Goal: Task Accomplishment & Management: Manage account settings

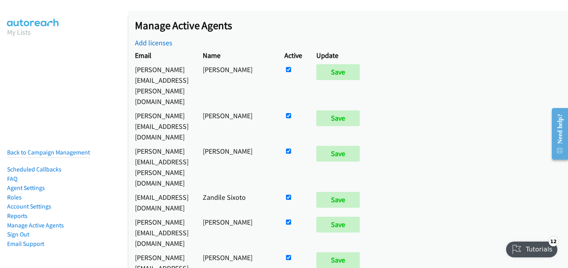
scroll to position [573, 0]
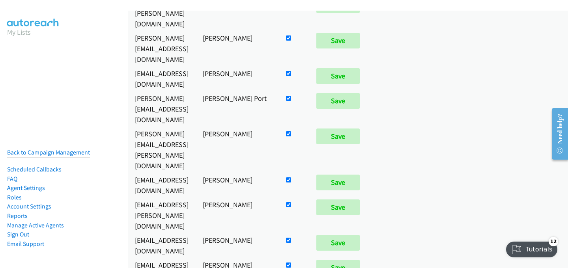
checkbox input "false"
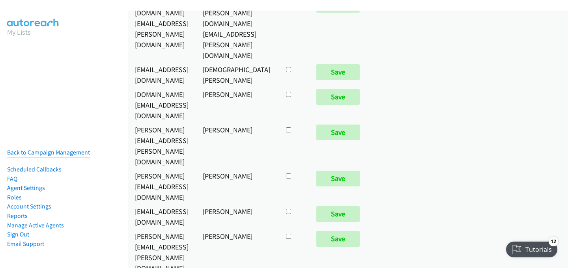
scroll to position [3379, 0]
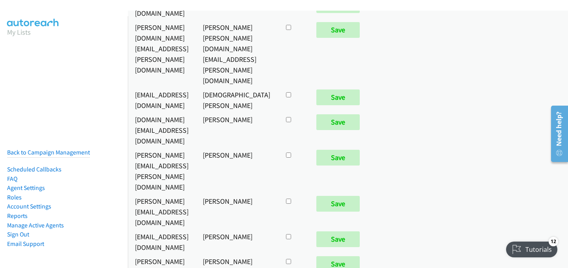
checkbox input "true"
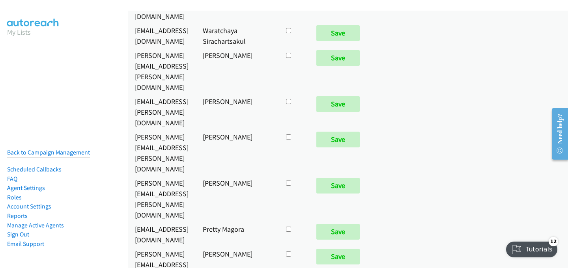
scroll to position [3783, 0]
